Goal: Share content: Share content

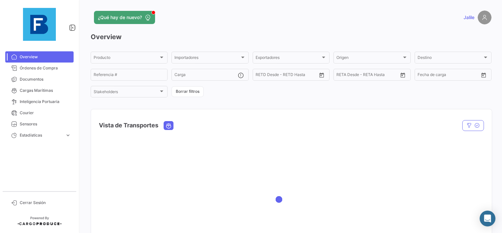
click at [25, 46] on div at bounding box center [39, 24] width 79 height 49
click at [29, 79] on span "Documentos" at bounding box center [45, 79] width 51 height 6
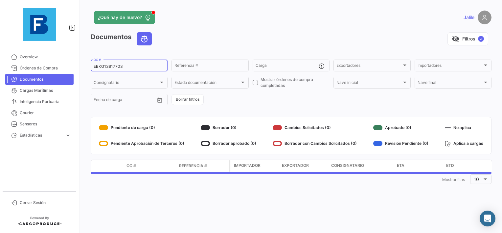
click at [121, 63] on div "EBKG13917703 OC #" at bounding box center [129, 65] width 71 height 13
click at [108, 68] on input "EBKG13917703" at bounding box center [129, 66] width 71 height 5
paste input "3508864"
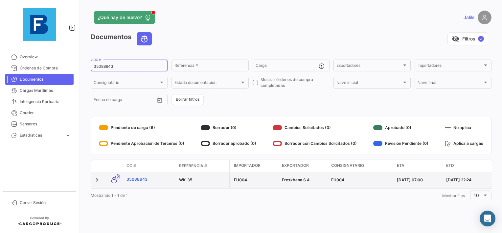
type input "35088643"
click at [136, 180] on link "35088643" at bounding box center [150, 179] width 47 height 6
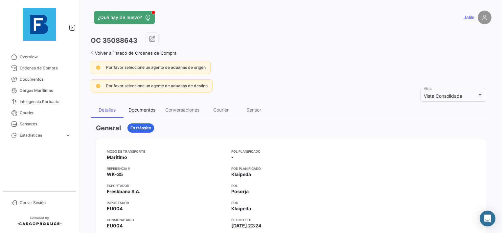
click at [132, 109] on div "Documentos" at bounding box center [142, 110] width 27 height 6
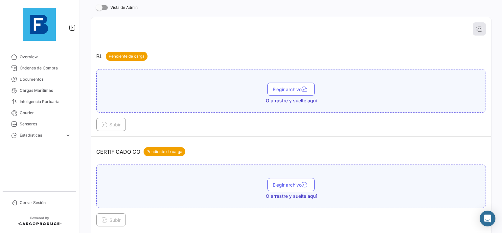
scroll to position [132, 0]
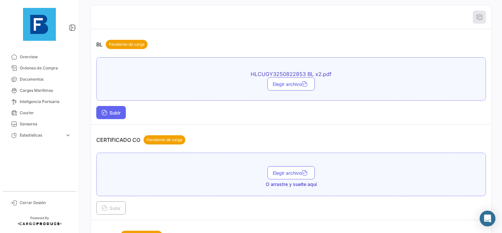
click at [107, 112] on icon at bounding box center [105, 113] width 6 height 6
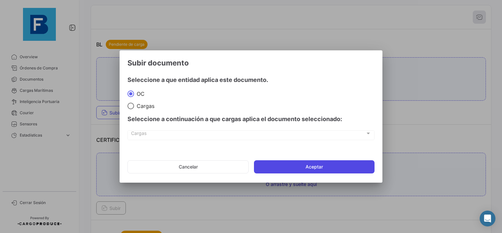
click at [291, 170] on button "Aceptar" at bounding box center [314, 166] width 121 height 13
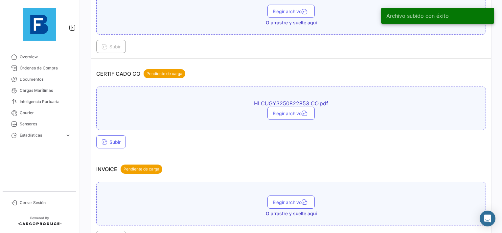
scroll to position [230, 0]
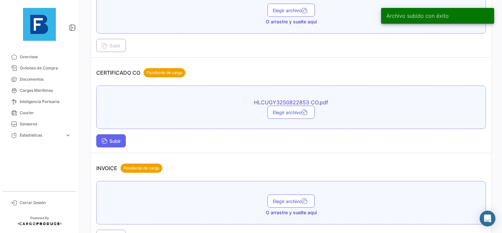
click at [118, 134] on button "Subir" at bounding box center [111, 140] width 30 height 13
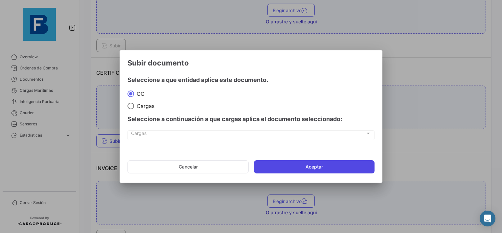
click at [283, 166] on button "Aceptar" at bounding box center [314, 166] width 121 height 13
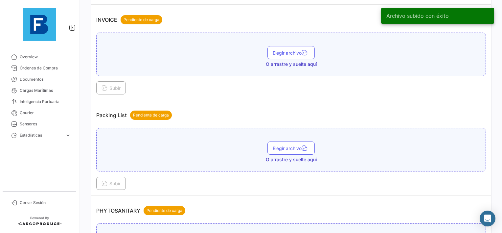
scroll to position [395, 0]
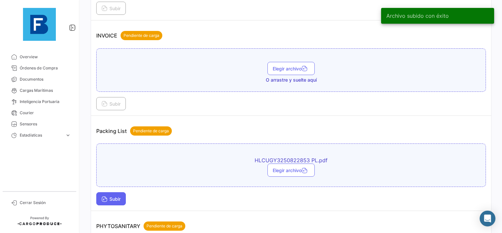
click at [114, 196] on span "Subir" at bounding box center [111, 199] width 19 height 6
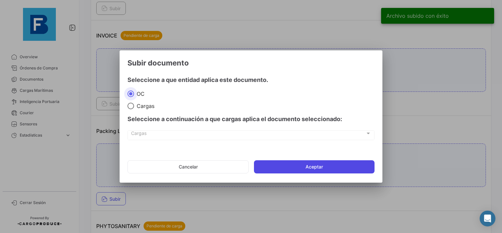
click at [287, 166] on button "Aceptar" at bounding box center [314, 166] width 121 height 13
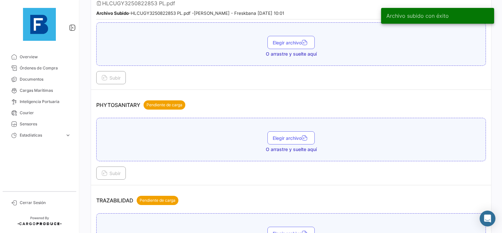
scroll to position [559, 0]
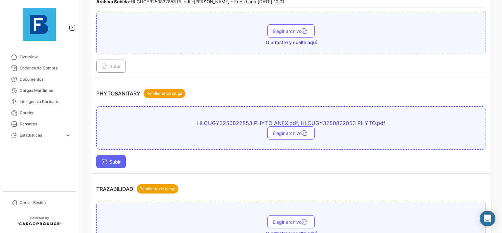
click at [98, 157] on button "Subir" at bounding box center [111, 161] width 30 height 13
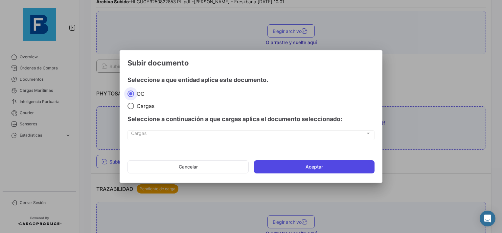
click at [309, 168] on button "Aceptar" at bounding box center [314, 166] width 121 height 13
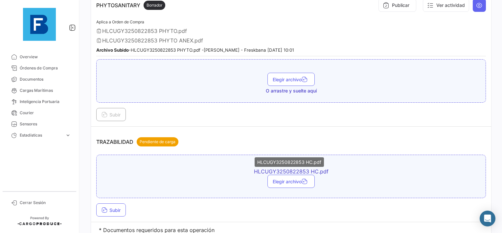
scroll to position [667, 0]
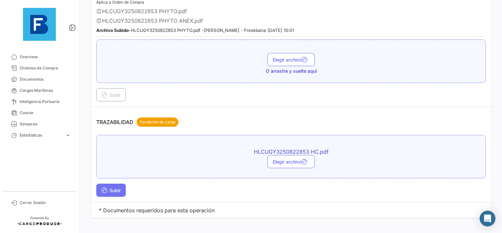
click at [114, 187] on span "Subir" at bounding box center [111, 190] width 19 height 6
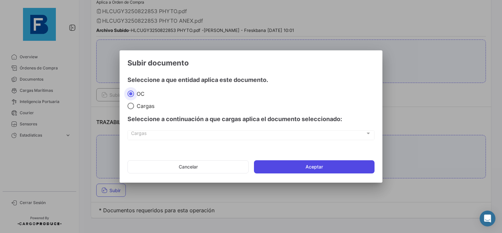
click at [310, 171] on button "Aceptar" at bounding box center [314, 166] width 121 height 13
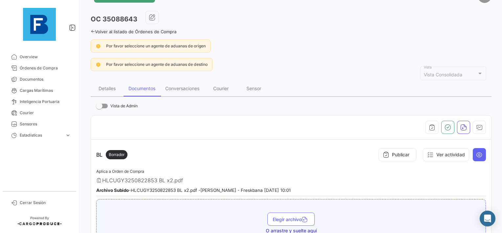
scroll to position [33, 0]
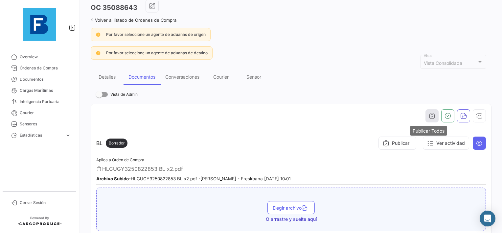
click at [431, 114] on icon "button" at bounding box center [432, 115] width 7 height 7
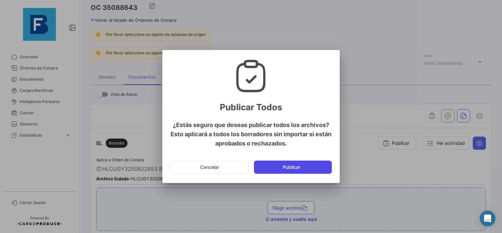
click at [278, 167] on button "Publicar" at bounding box center [293, 166] width 78 height 13
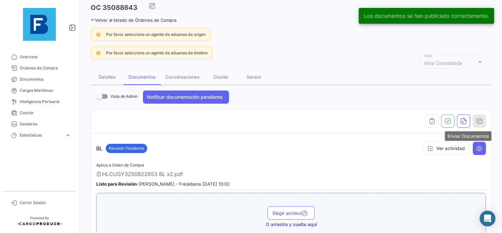
click at [480, 119] on button "button" at bounding box center [479, 120] width 13 height 13
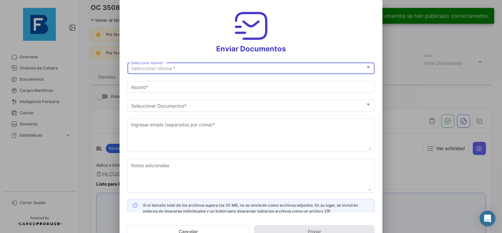
click at [179, 65] on div "Seleccionar Idioma * Seleccionar Idioma *" at bounding box center [251, 67] width 240 height 13
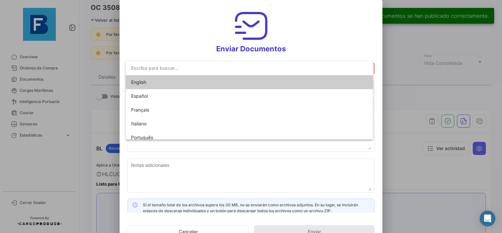
click at [158, 82] on span "English" at bounding box center [177, 82] width 92 height 14
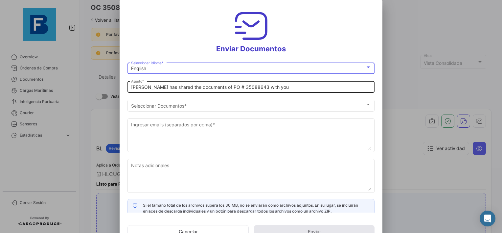
click at [133, 87] on input "[PERSON_NAME] has shared the documents of PO # 35088643 with you" at bounding box center [251, 88] width 240 height 6
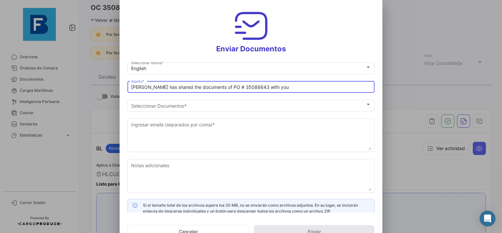
paste input "UAB AUGMA_FRESKBANA_DOCUMENTS WK XX"
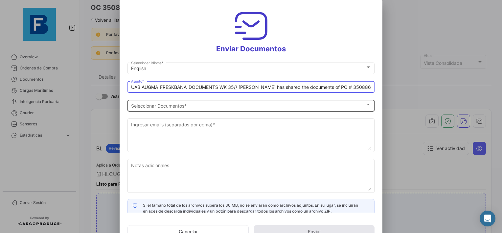
type input "UAB AUGMA_FRESKBANA_DOCUMENTS WK 35// [PERSON_NAME] has shared the documents of…"
click at [216, 105] on div "Seleccionar Documentos" at bounding box center [248, 106] width 234 height 6
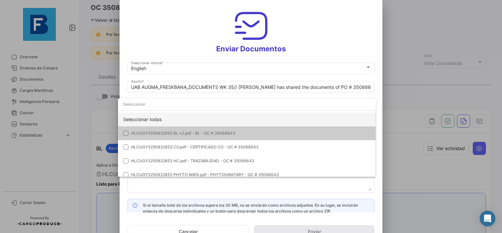
click at [159, 116] on div "Seleccionar todas" at bounding box center [247, 119] width 258 height 14
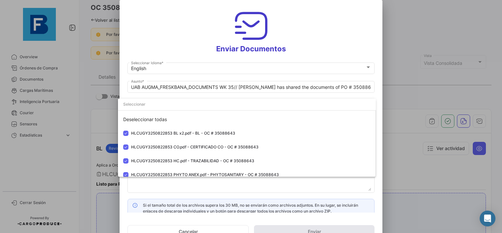
click at [178, 186] on div at bounding box center [251, 116] width 502 height 233
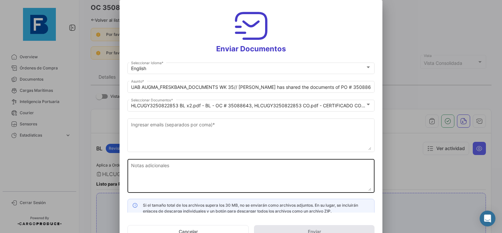
click at [169, 170] on textarea "Notas adicionales" at bounding box center [251, 176] width 240 height 29
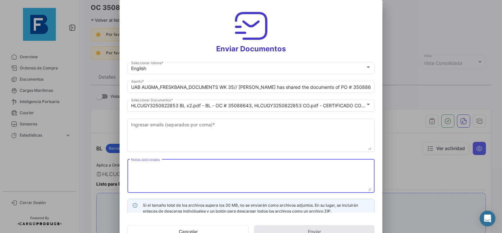
paste textarea "UAB AUGMA_FRESKBANA_DOCUMENTS WK XX"
type textarea "UAB AUGMA_FRESKBANA_DOCUMENTS WK 35"
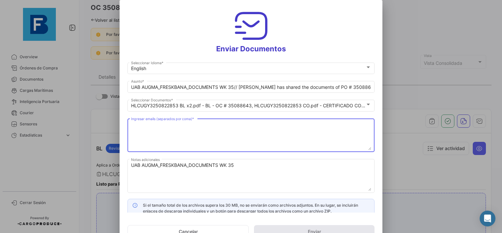
click at [159, 128] on textarea "Ingresar emails (separados por coma) *" at bounding box center [251, 135] width 240 height 29
paste textarea "[EMAIL_ADDRESS][DOMAIN_NAME],[DOMAIN_NAME][EMAIL_ADDRESS][DOMAIN_NAME],[DOMAIN_…"
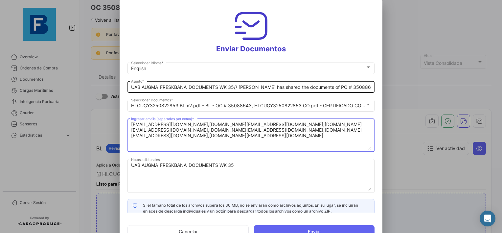
type textarea "[EMAIL_ADDRESS][DOMAIN_NAME],[DOMAIN_NAME][EMAIL_ADDRESS][DOMAIN_NAME],[DOMAIN_…"
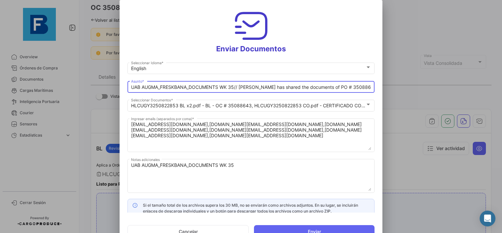
click at [235, 87] on input "UAB AUGMA_FRESKBANA_DOCUMENTS WK 35// [PERSON_NAME] has shared the documents of…" at bounding box center [251, 88] width 240 height 6
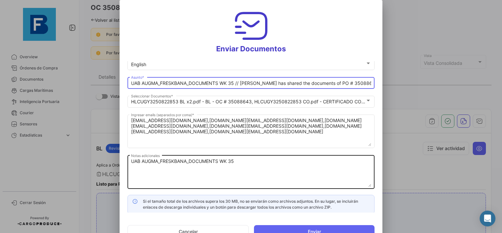
scroll to position [5, 0]
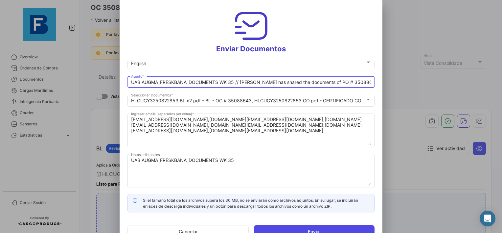
type input "UAB AUGMA_FRESKBANA_DOCUMENTS WK 35 // [PERSON_NAME] has shared the documents o…"
click at [309, 231] on button "Enviar" at bounding box center [314, 231] width 121 height 13
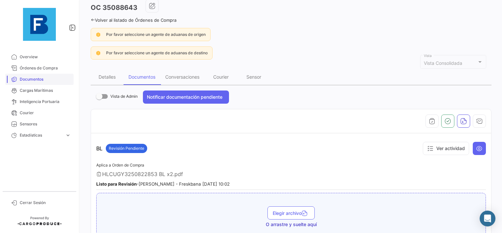
click at [30, 79] on span "Documentos" at bounding box center [45, 79] width 51 height 6
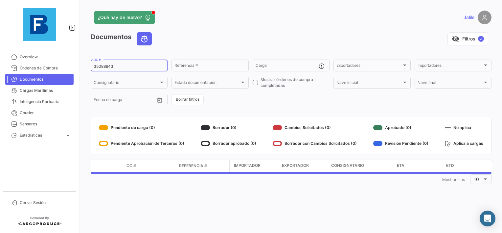
click at [94, 66] on input "35088643" at bounding box center [129, 66] width 71 height 5
paste input "EBKG14064754"
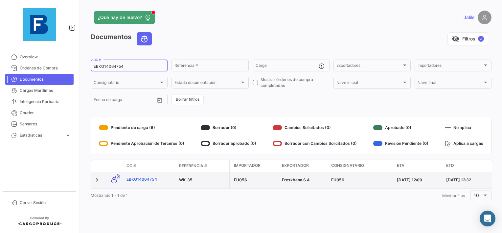
type input "EBKG14064754"
click at [143, 179] on link "EBKG14064754" at bounding box center [150, 179] width 47 height 6
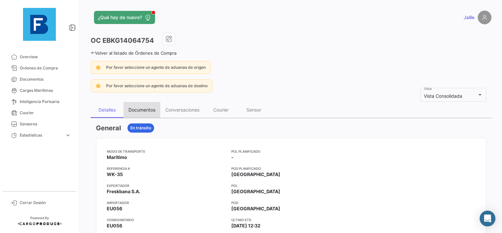
click at [138, 110] on div "Documentos" at bounding box center [142, 110] width 27 height 6
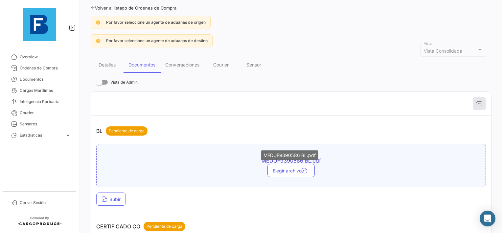
scroll to position [99, 0]
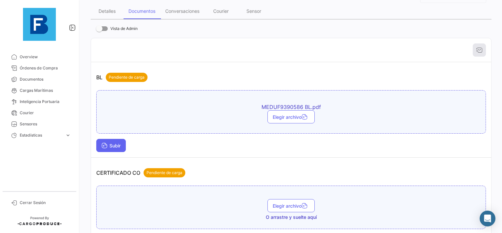
click at [118, 143] on span "Subir" at bounding box center [111, 146] width 19 height 6
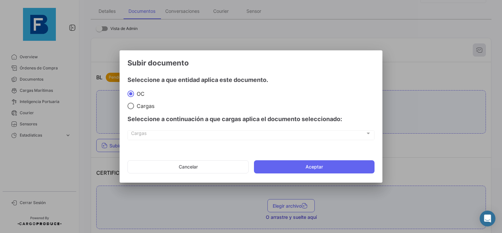
click at [312, 176] on mat-dialog-actions "Cancelar Aceptar" at bounding box center [251, 167] width 247 height 22
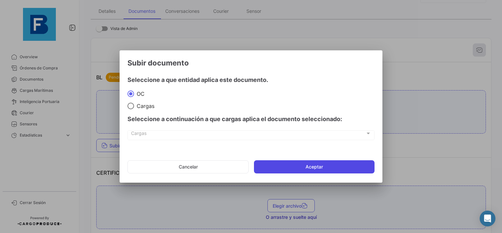
click at [314, 167] on button "Aceptar" at bounding box center [314, 166] width 121 height 13
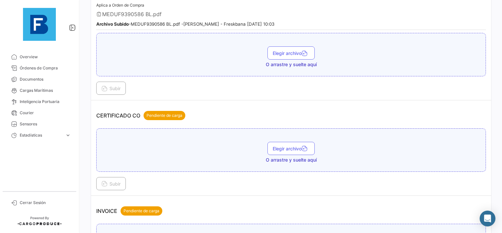
scroll to position [197, 0]
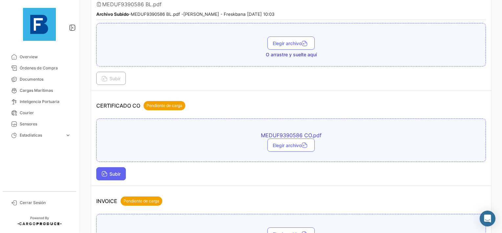
click at [113, 163] on div "MEDUF9390586 CO.pdf Elegir archivo Subir" at bounding box center [291, 149] width 390 height 62
click at [111, 167] on button "Subir" at bounding box center [111, 173] width 30 height 13
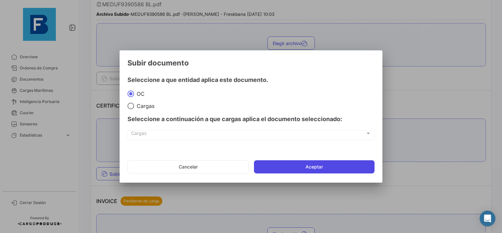
click at [311, 168] on button "Aceptar" at bounding box center [314, 166] width 121 height 13
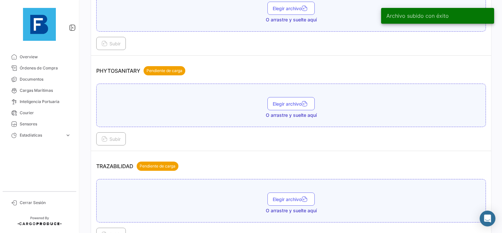
scroll to position [526, 0]
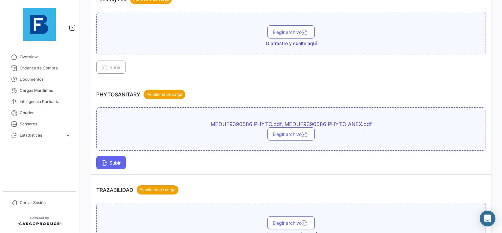
click at [116, 160] on span "Subir" at bounding box center [111, 163] width 19 height 6
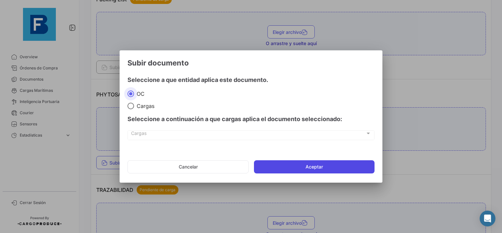
click at [278, 166] on button "Aceptar" at bounding box center [314, 166] width 121 height 13
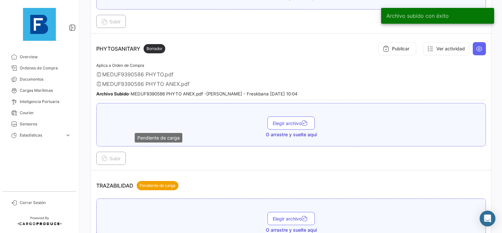
scroll to position [636, 0]
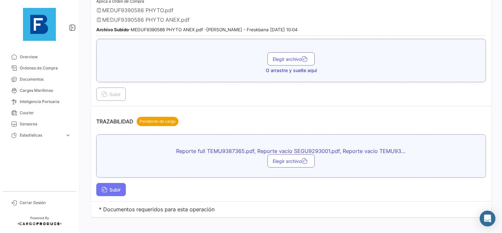
click at [110, 187] on span "Subir" at bounding box center [111, 190] width 19 height 6
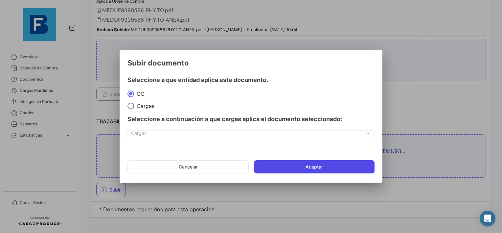
click at [301, 162] on button "Aceptar" at bounding box center [314, 166] width 121 height 13
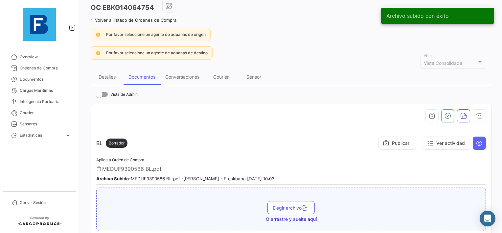
scroll to position [99, 0]
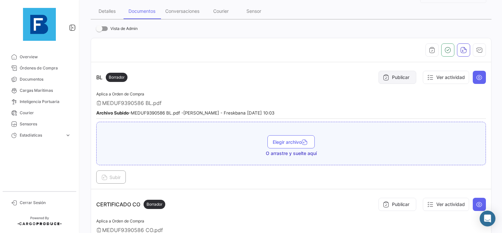
click at [391, 74] on button "Publicar" at bounding box center [398, 77] width 38 height 13
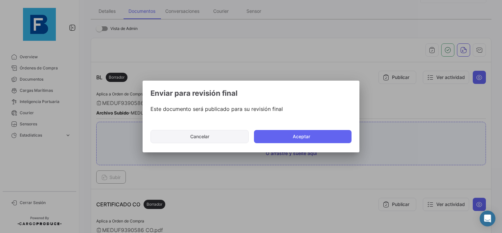
click at [186, 138] on button "Cancelar" at bounding box center [200, 136] width 98 height 13
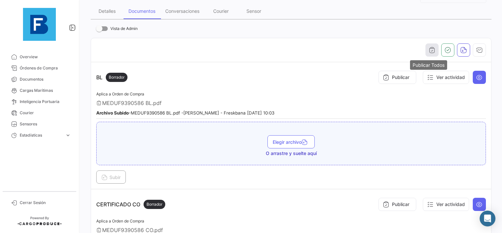
click at [429, 50] on icon "button" at bounding box center [432, 50] width 7 height 7
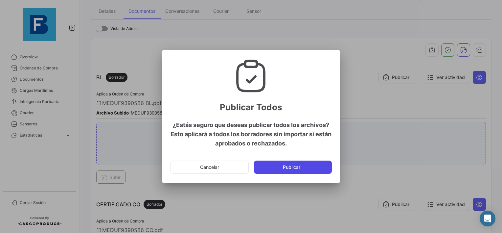
click at [281, 167] on button "Publicar" at bounding box center [293, 166] width 78 height 13
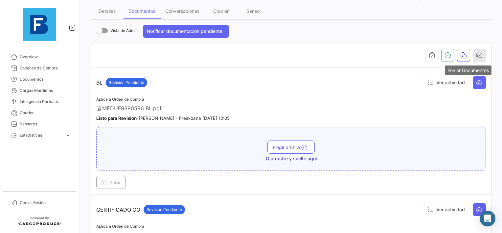
click at [477, 56] on icon "button" at bounding box center [480, 55] width 7 height 7
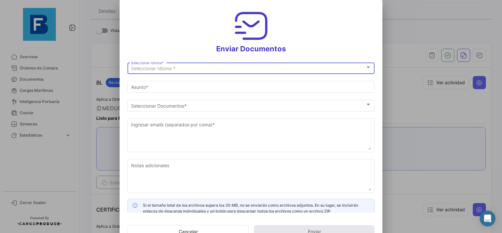
click at [188, 67] on div "Seleccionar Idioma *" at bounding box center [248, 69] width 234 height 6
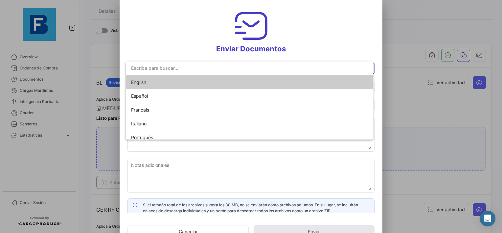
click at [147, 84] on span "English" at bounding box center [177, 82] width 92 height 14
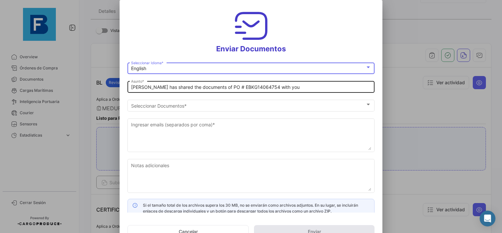
click at [132, 89] on input "[PERSON_NAME] has shared the documents of PO # EBKG14064754 with you" at bounding box center [251, 88] width 240 height 6
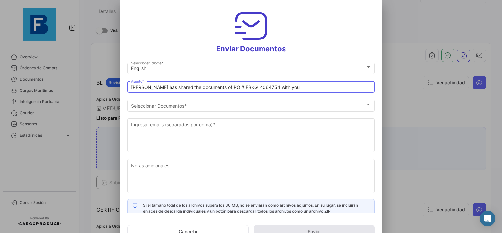
paste input "PLANET FRUITS_FRESKBANA_DOCUMENTS_WK XX"
type input "PLANET FRUITS_FRESKBANA_DOCUMENTS_WK 35 // [PERSON_NAME] has shared the documen…"
click at [174, 112] on div "Seleccionar Documentos Seleccionar Documentos *" at bounding box center [251, 108] width 247 height 16
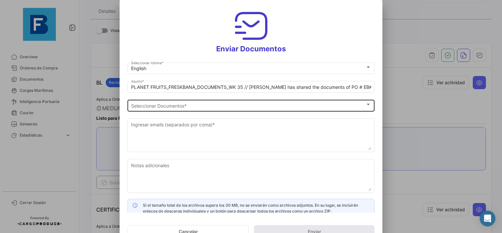
click at [182, 107] on span "Seleccionar Documentos" at bounding box center [248, 106] width 234 height 6
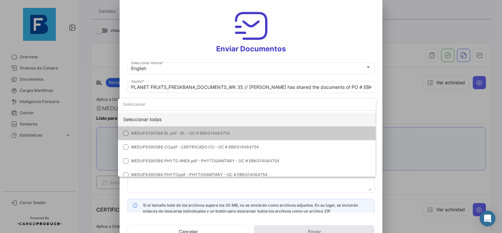
click at [150, 122] on div "Seleccionar todas" at bounding box center [247, 119] width 258 height 14
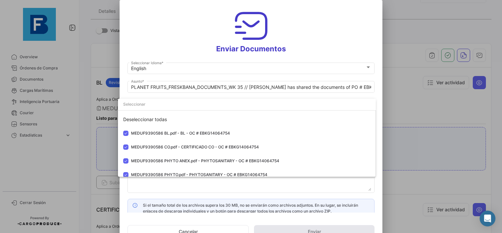
click at [141, 191] on div at bounding box center [251, 116] width 502 height 233
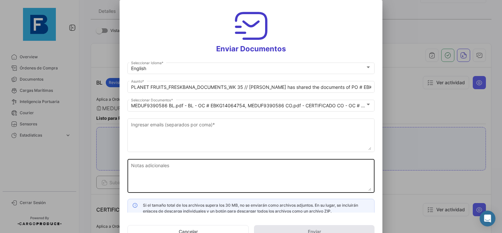
click at [228, 180] on textarea "Notas adicionales" at bounding box center [251, 176] width 240 height 29
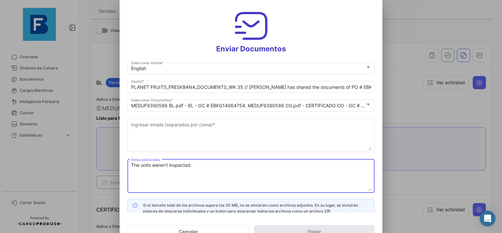
paste textarea "SEGU9293001"
paste textarea "TEMU9387365"
type textarea "The units SEGU9293001 - TEMU9387365 weren't inspected."
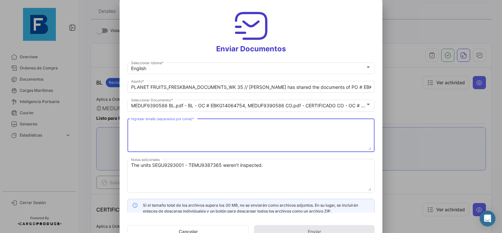
click at [170, 124] on textarea "Ingresar emails (separados por coma) *" at bounding box center [251, 135] width 240 height 29
paste textarea "[EMAIL_ADDRESS][DOMAIN_NAME],[DOMAIN_NAME][EMAIL_ADDRESS][DOMAIN_NAME],[DOMAIN_…"
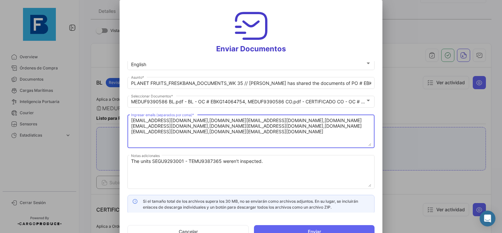
scroll to position [5, 0]
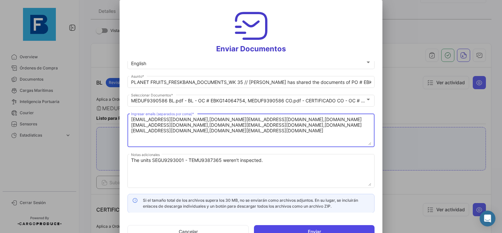
type textarea "[EMAIL_ADDRESS][DOMAIN_NAME],[DOMAIN_NAME][EMAIL_ADDRESS][DOMAIN_NAME],[DOMAIN_…"
click at [324, 228] on button "Enviar" at bounding box center [314, 231] width 121 height 13
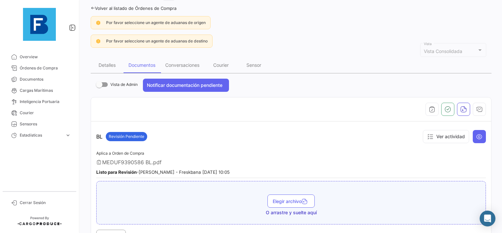
scroll to position [42, 0]
